Goal: Task Accomplishment & Management: Manage account settings

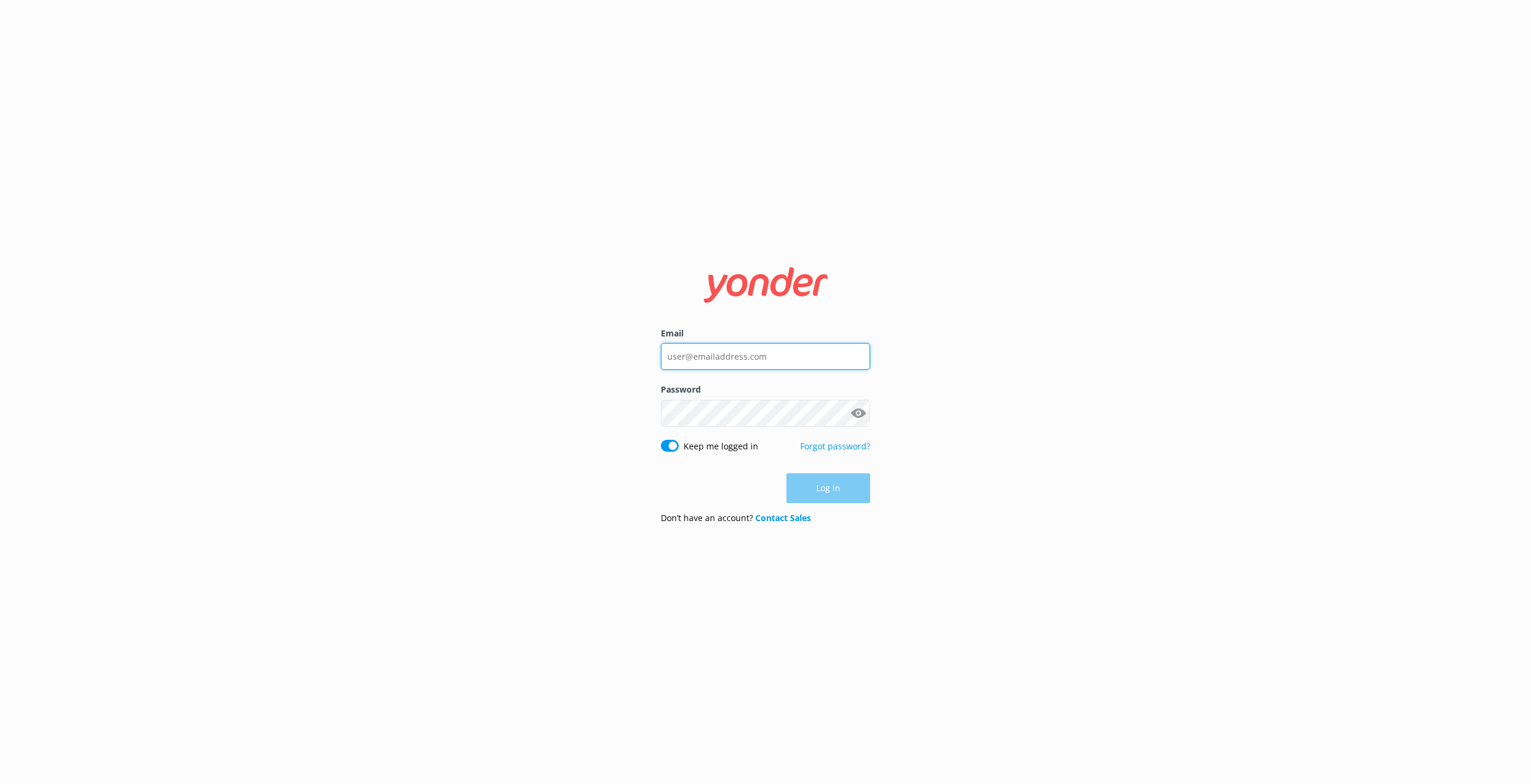
type input "[EMAIL_ADDRESS][DOMAIN_NAME]"
click at [842, 488] on button "Log in" at bounding box center [828, 489] width 84 height 30
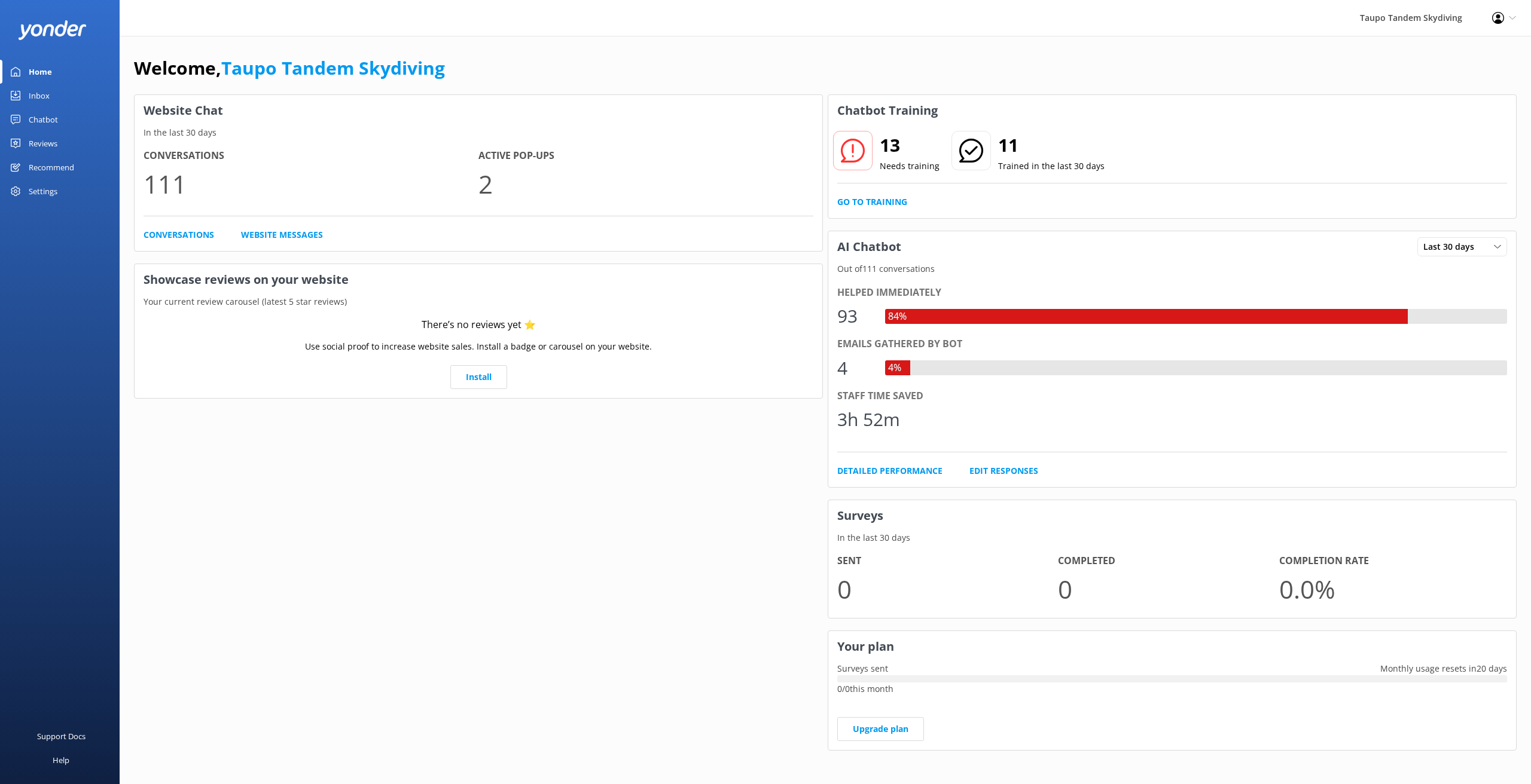
click at [47, 121] on div "Chatbot" at bounding box center [43, 119] width 29 height 24
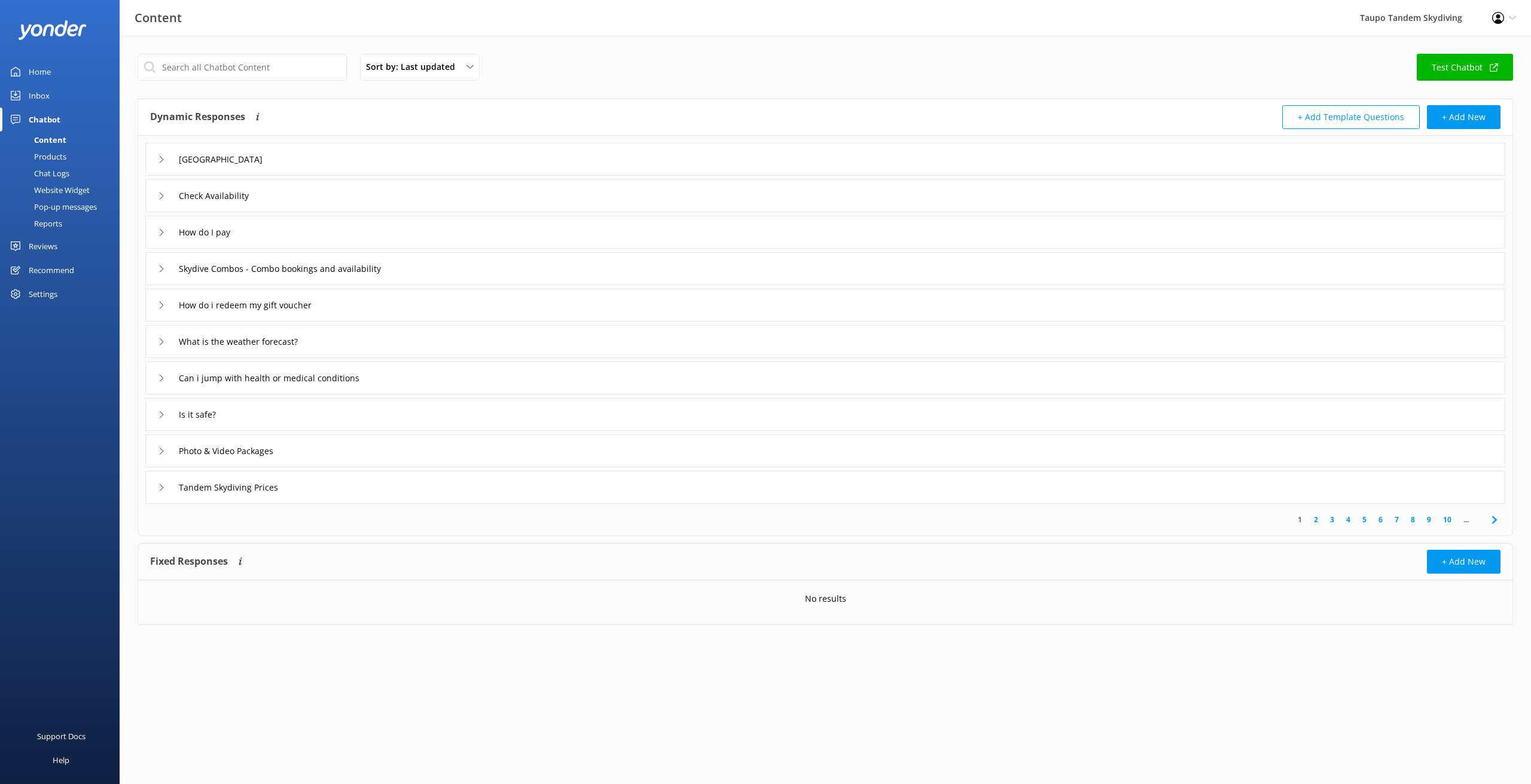
click at [57, 204] on div "Pop-up messages" at bounding box center [52, 207] width 90 height 17
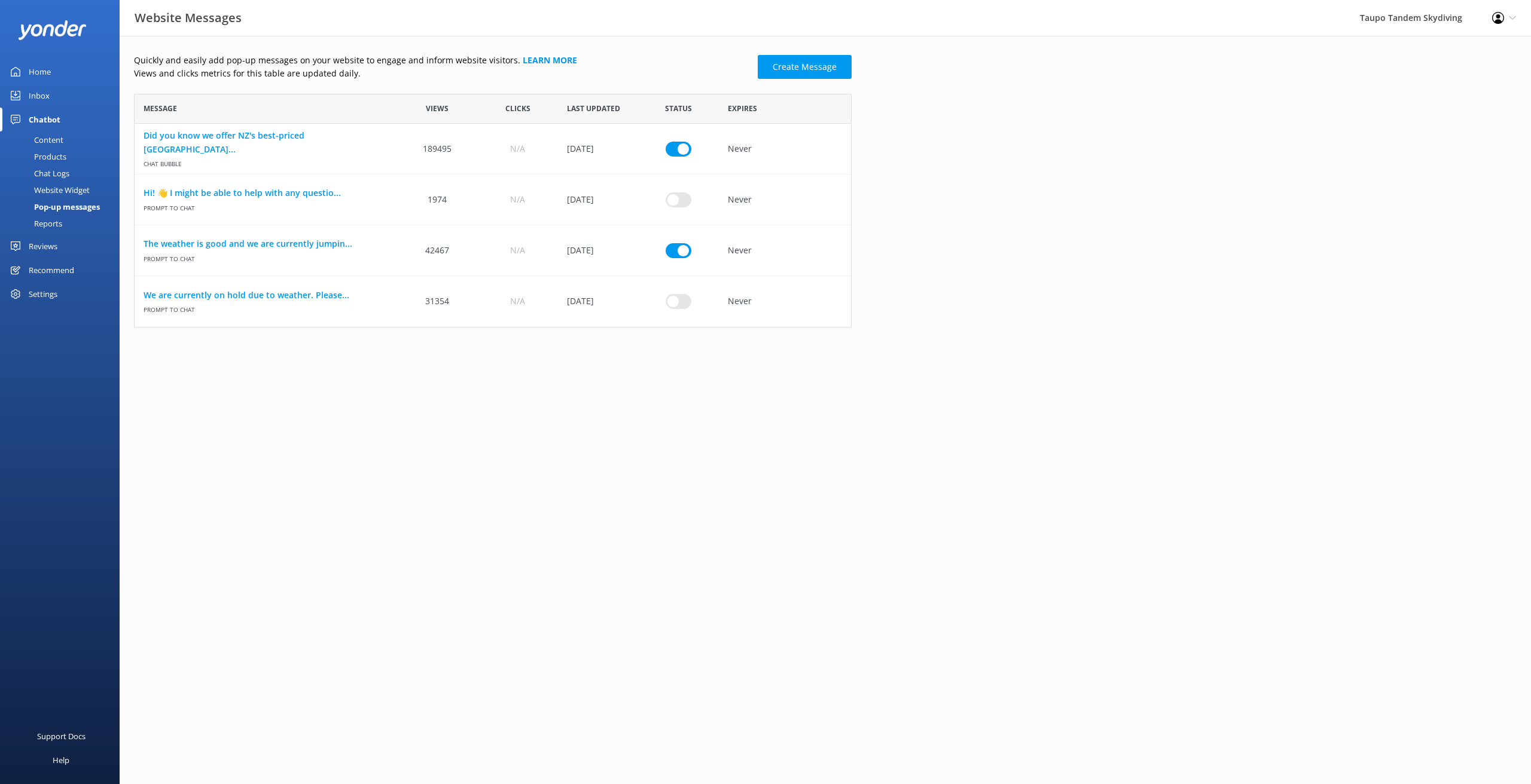
scroll to position [233, 717]
click at [299, 241] on link "The weather is good and we are currently jumpin..." at bounding box center [266, 243] width 244 height 13
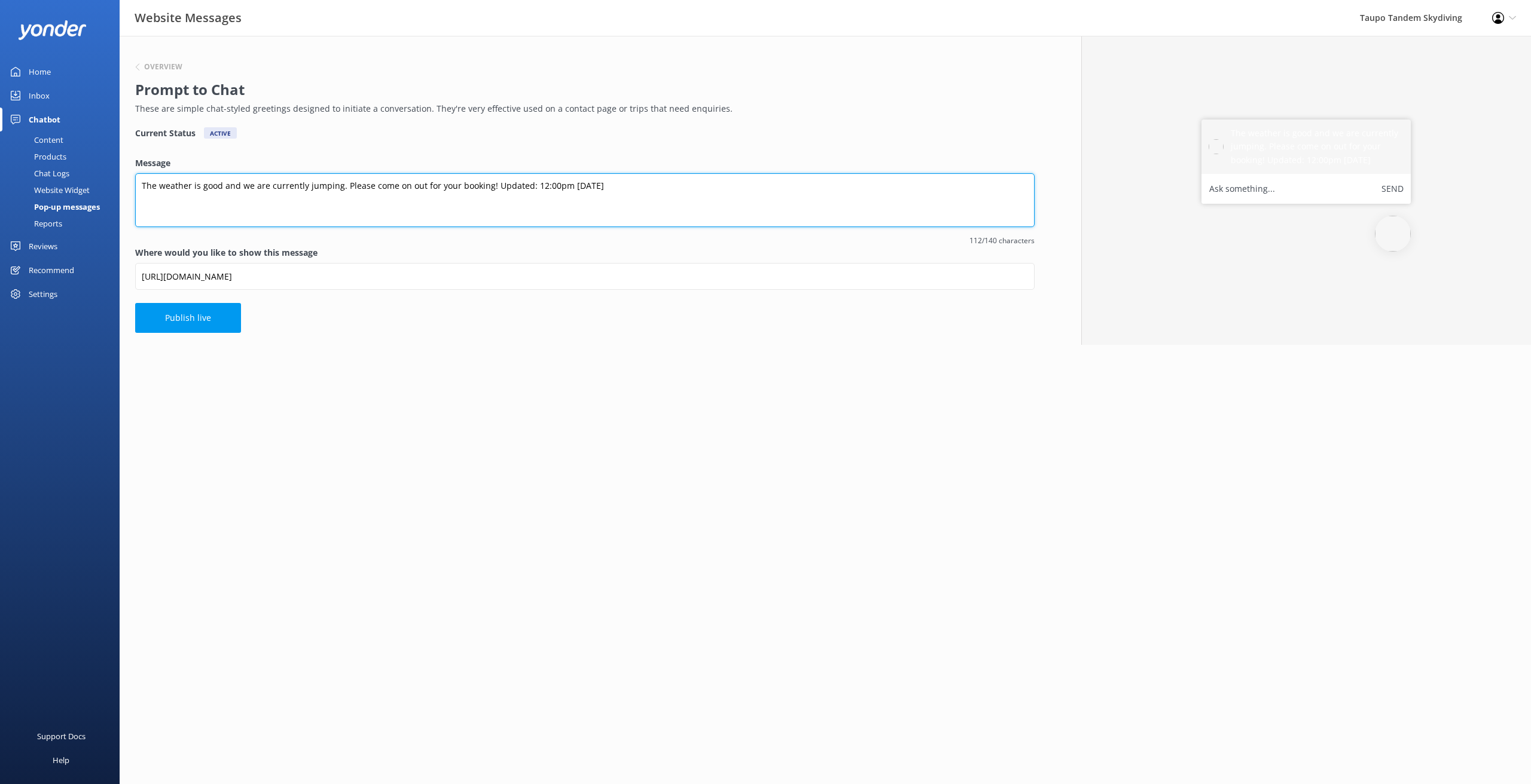
click at [536, 184] on textarea "The weather is good and we are currently jumping. Please come on out for your b…" at bounding box center [585, 200] width 899 height 53
click at [534, 184] on textarea "The weather is good and we are currently jumping. Please come on out for your b…" at bounding box center [585, 200] width 899 height 53
type textarea "The weather is good and we are currently jumping. Please come on out for your b…"
drag, startPoint x: 496, startPoint y: 396, endPoint x: 475, endPoint y: 388, distance: 22.5
click at [497, 391] on html "Website Messages Taupo Tandem Skydiving Profile Settings Logout Home Inbox Chat…" at bounding box center [766, 392] width 1531 height 784
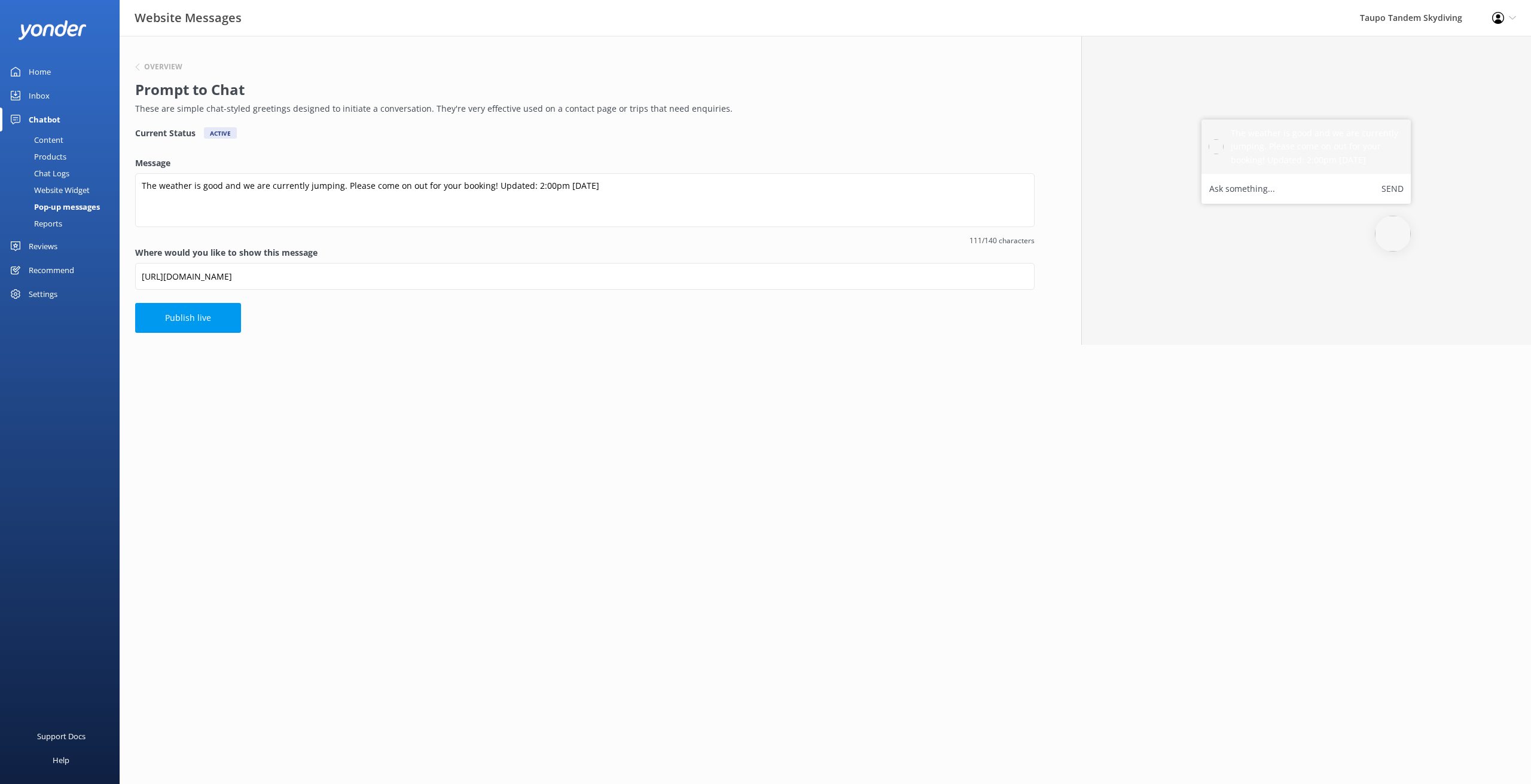
click at [212, 315] on button "Publish live" at bounding box center [188, 318] width 106 height 30
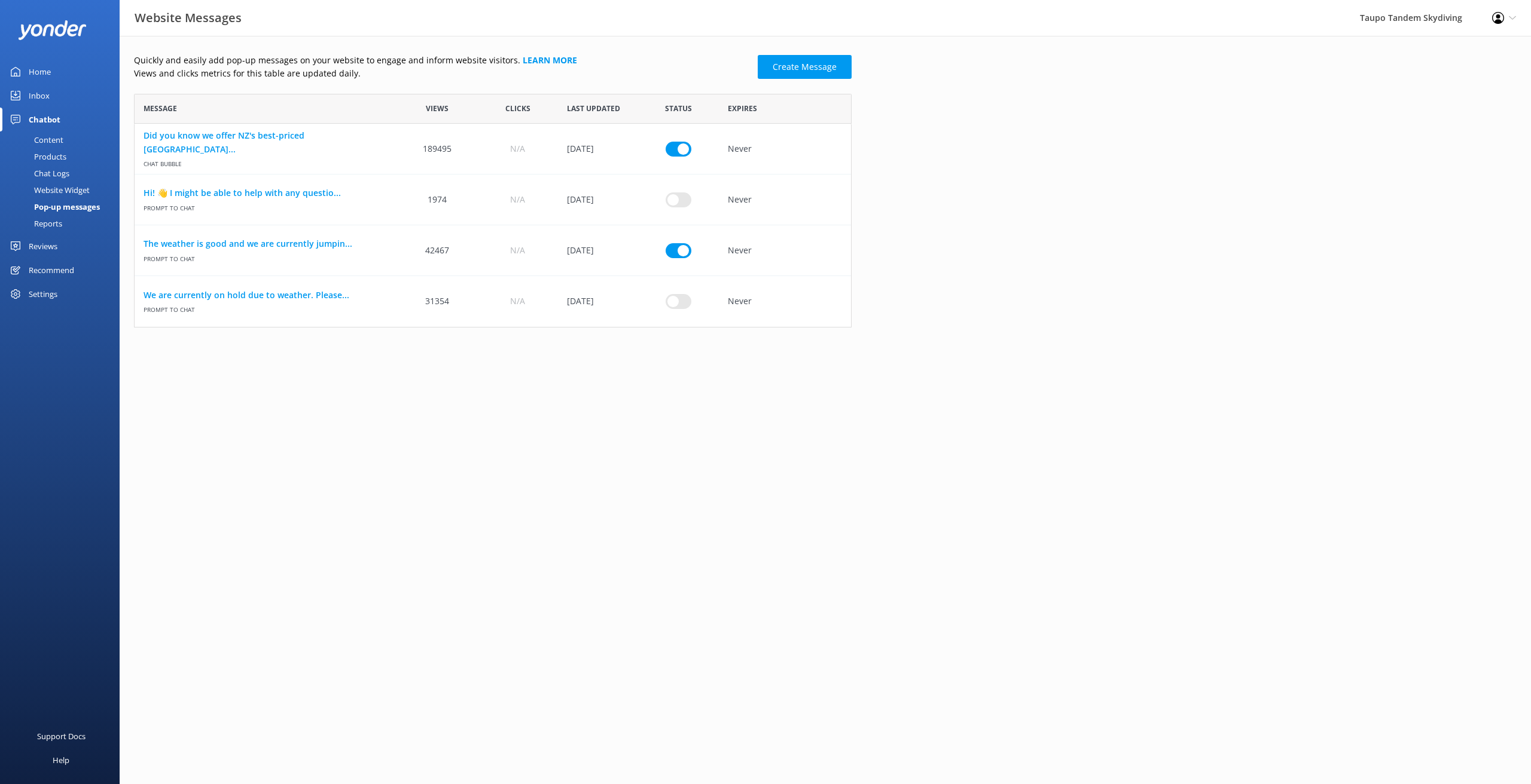
scroll to position [233, 717]
